Goal: Information Seeking & Learning: Learn about a topic

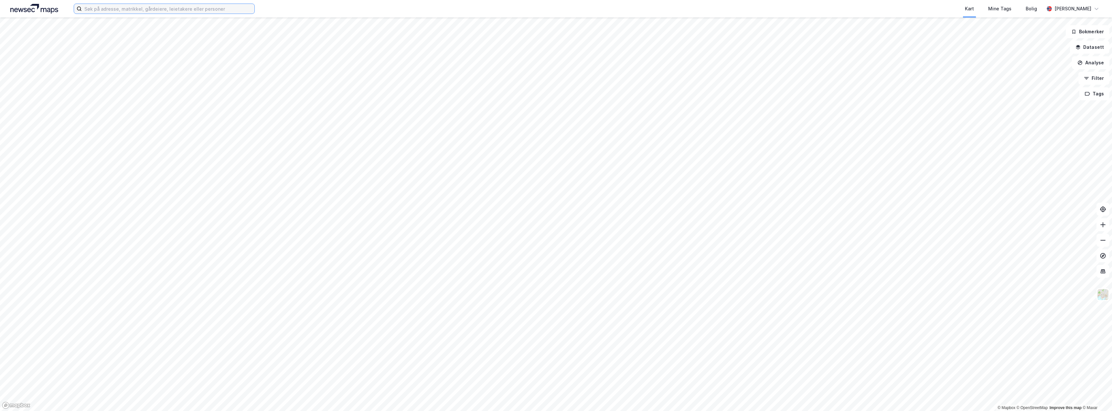
click at [179, 9] on input at bounding box center [168, 9] width 173 height 10
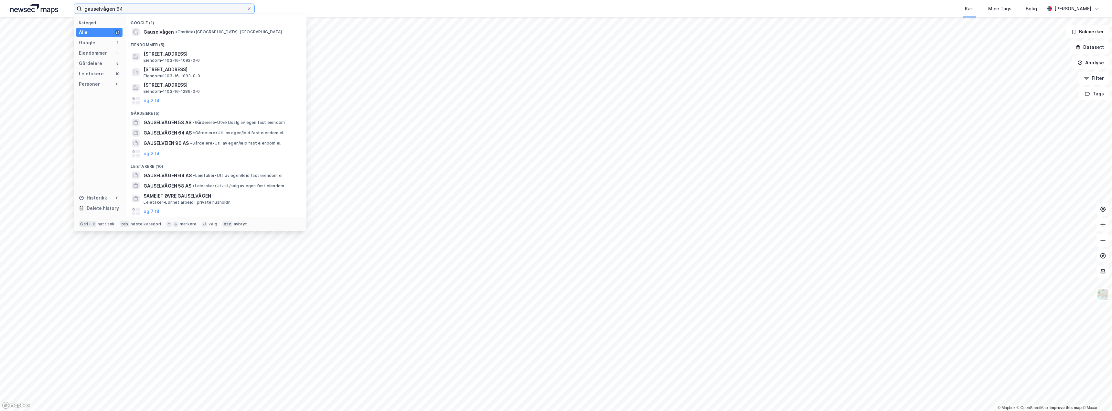
type input "gauselvågen 64"
click at [183, 34] on span "• Eiendom • [STREET_ADDRESS]" at bounding box center [213, 31] width 61 height 5
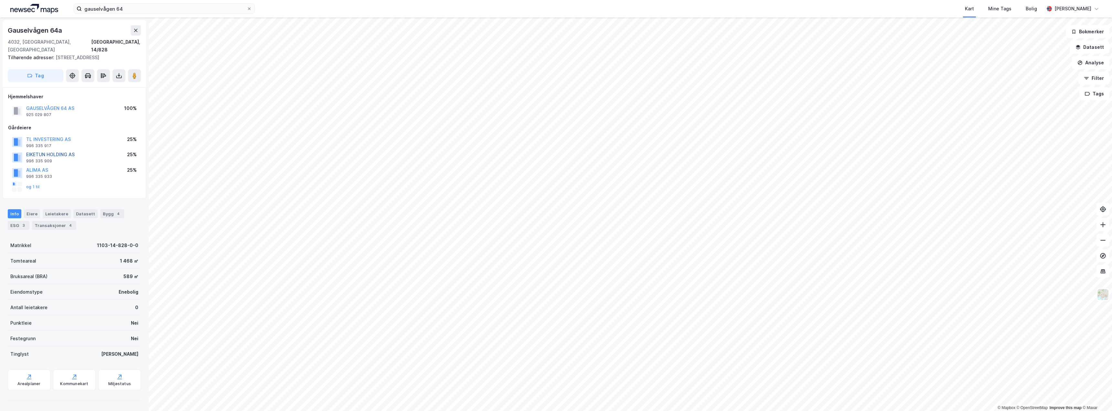
click at [0, 0] on button "EIKETUN HOLDING AS" at bounding box center [0, 0] width 0 height 0
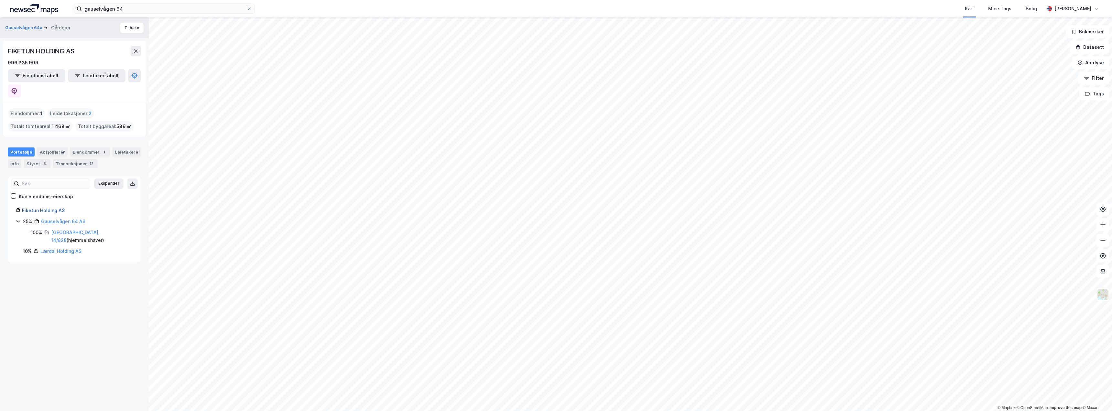
click at [50, 207] on link "Eiketun Holding AS" at bounding box center [43, 209] width 43 height 5
click at [48, 147] on div "Aksjonærer" at bounding box center [52, 151] width 30 height 9
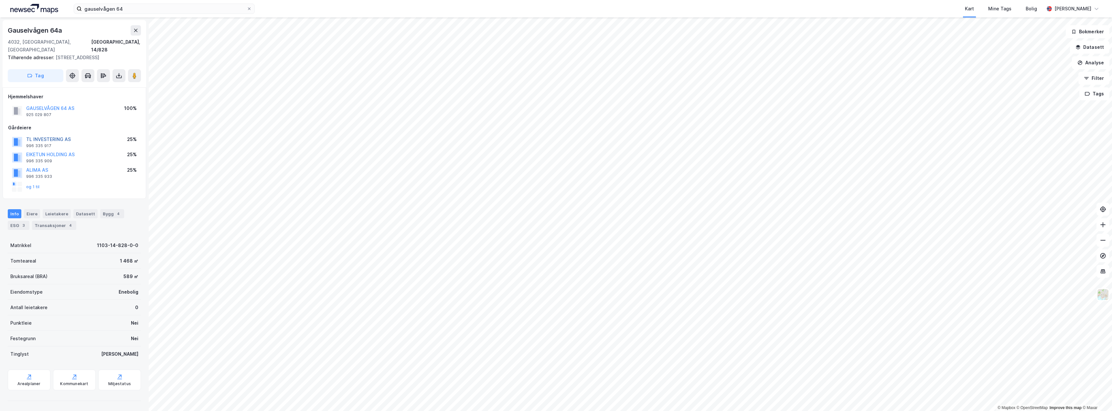
click at [0, 0] on button "TL INVESTERING AS" at bounding box center [0, 0] width 0 height 0
click at [0, 0] on button "ALIMA AS" at bounding box center [0, 0] width 0 height 0
click at [0, 0] on button "og 1 til" at bounding box center [0, 0] width 0 height 0
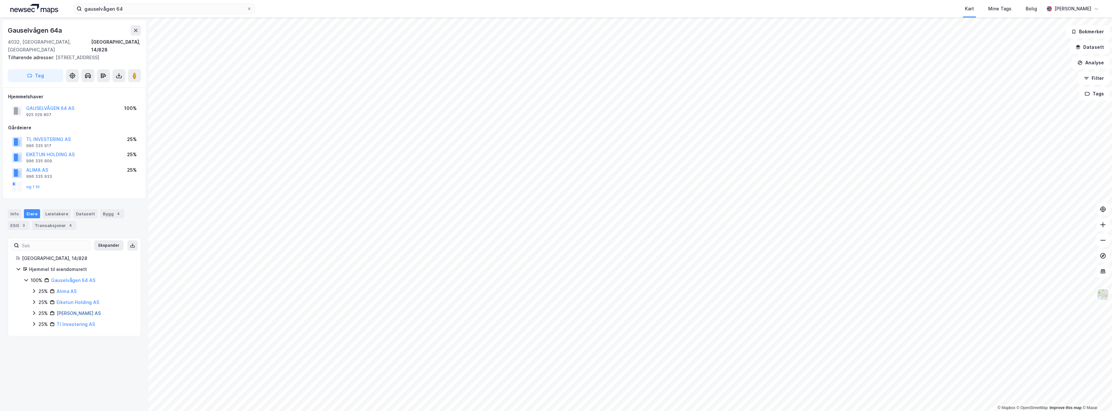
click at [74, 310] on link "[PERSON_NAME] AS" at bounding box center [79, 312] width 44 height 5
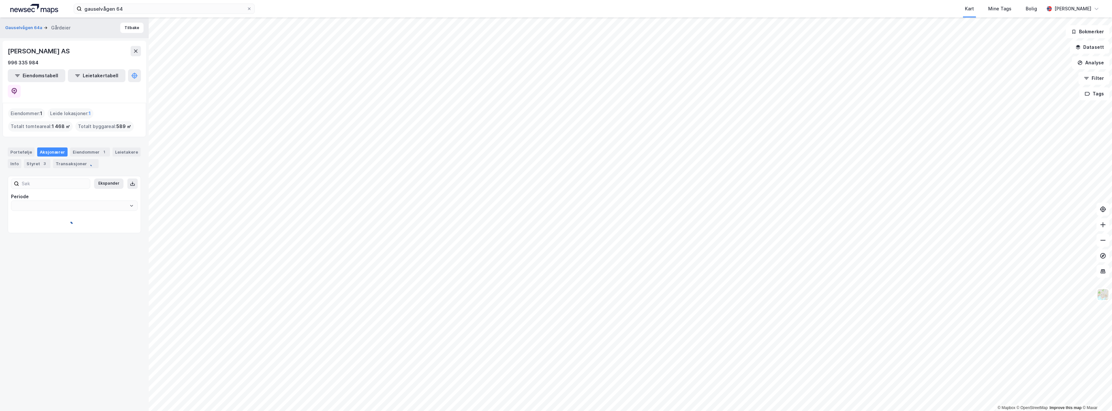
type input "Siste"
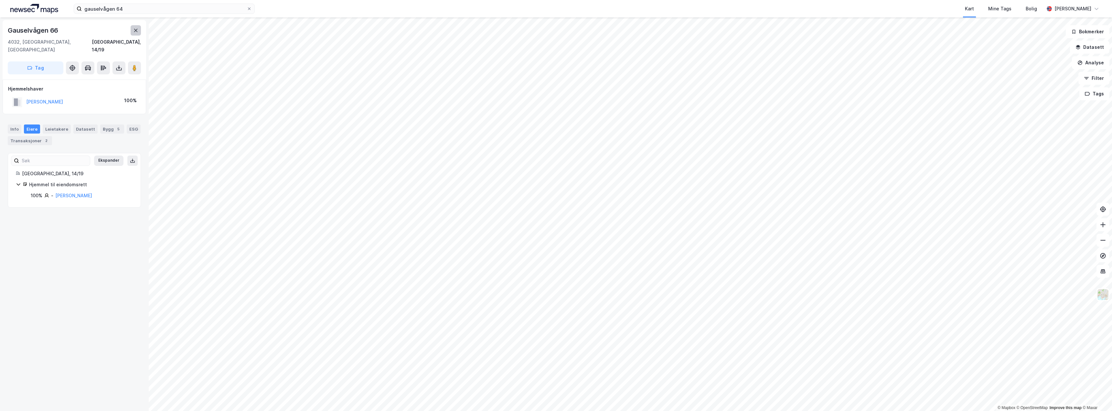
click at [132, 32] on button at bounding box center [136, 30] width 10 height 10
